Goal: Information Seeking & Learning: Learn about a topic

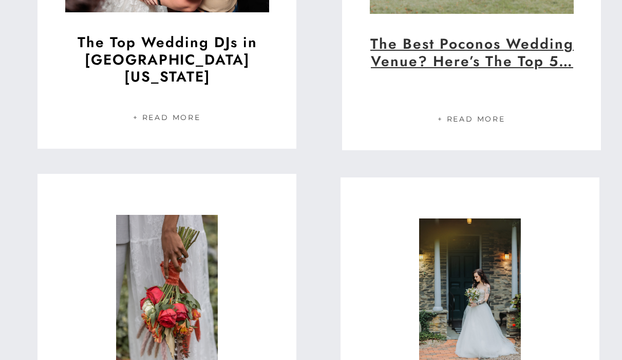
scroll to position [6887, 0]
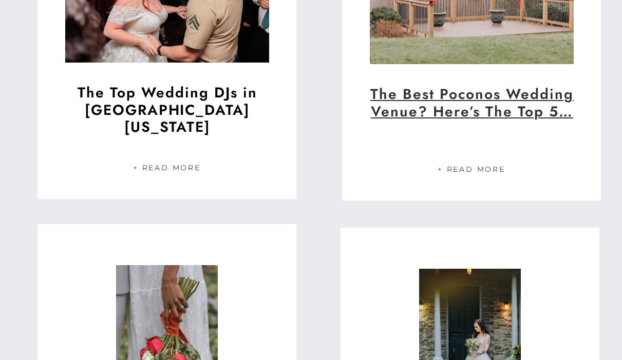
click at [452, 102] on link "The Best Poconos Wedding Venue? Here’s The Top 5…" at bounding box center [471, 103] width 203 height 39
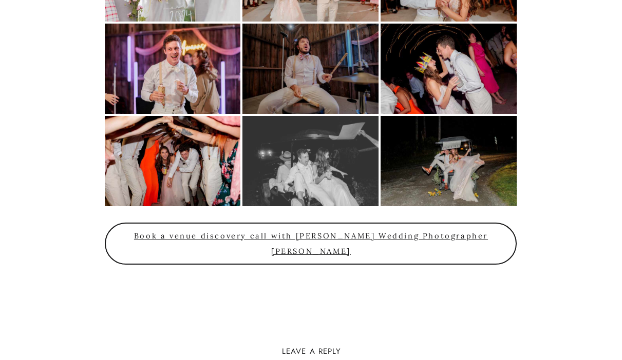
scroll to position [2450, 0]
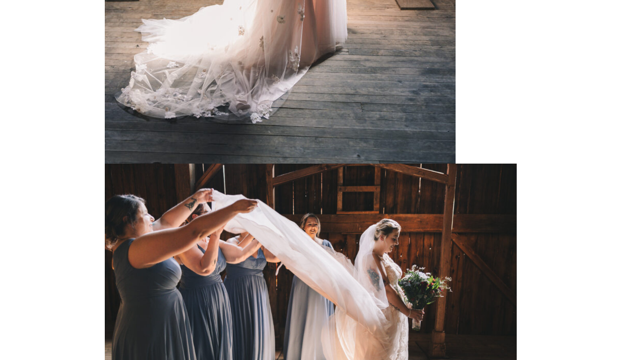
scroll to position [10189, 0]
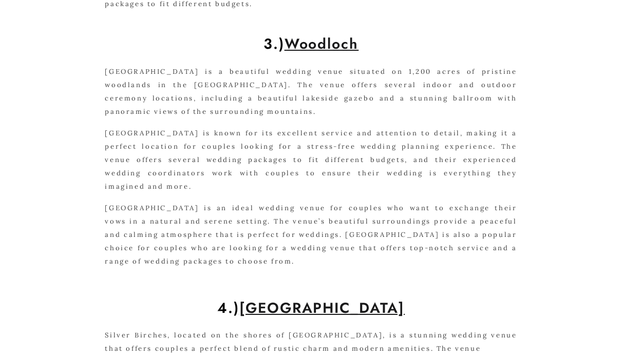
scroll to position [1183, 0]
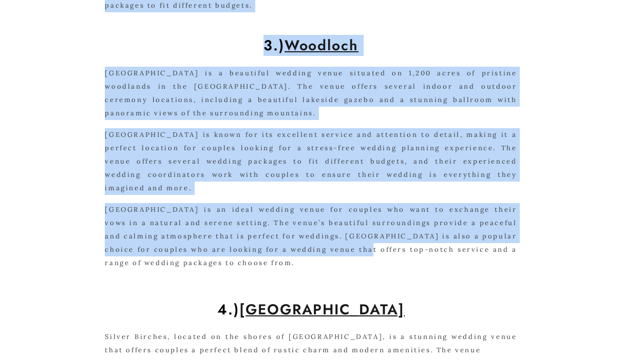
drag, startPoint x: 100, startPoint y: 54, endPoint x: 411, endPoint y: 230, distance: 357.6
click at [411, 230] on div "The Best Poconos Wedding Venue? Here’s The Top 5… Choosing the right Pocono wed…" at bounding box center [311, 1] width 622 height 2263
click at [411, 230] on p "[GEOGRAPHIC_DATA] is an ideal wedding venue for couples who want to exchange th…" at bounding box center [311, 236] width 412 height 67
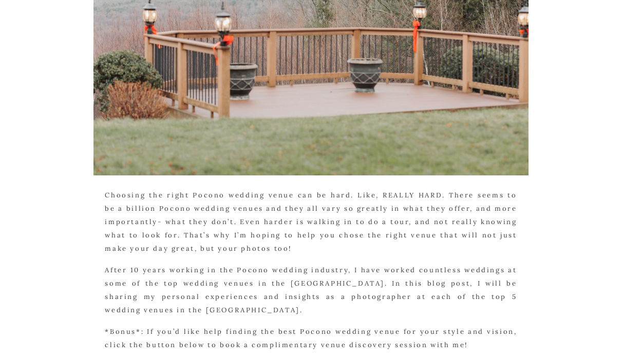
scroll to position [0, 0]
